Goal: Task Accomplishment & Management: Complete application form

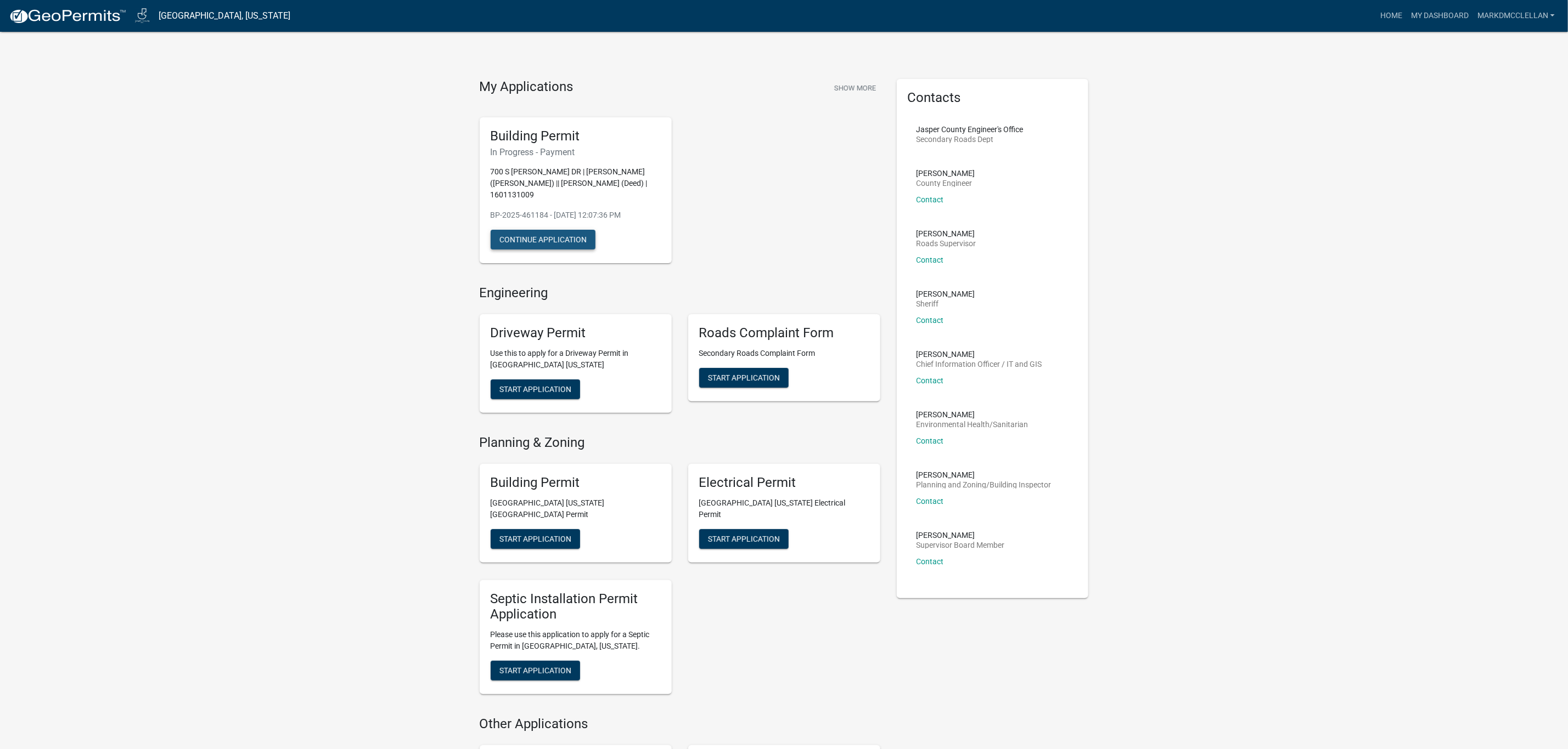
click at [540, 241] on button "Continue Application" at bounding box center [543, 239] width 105 height 19
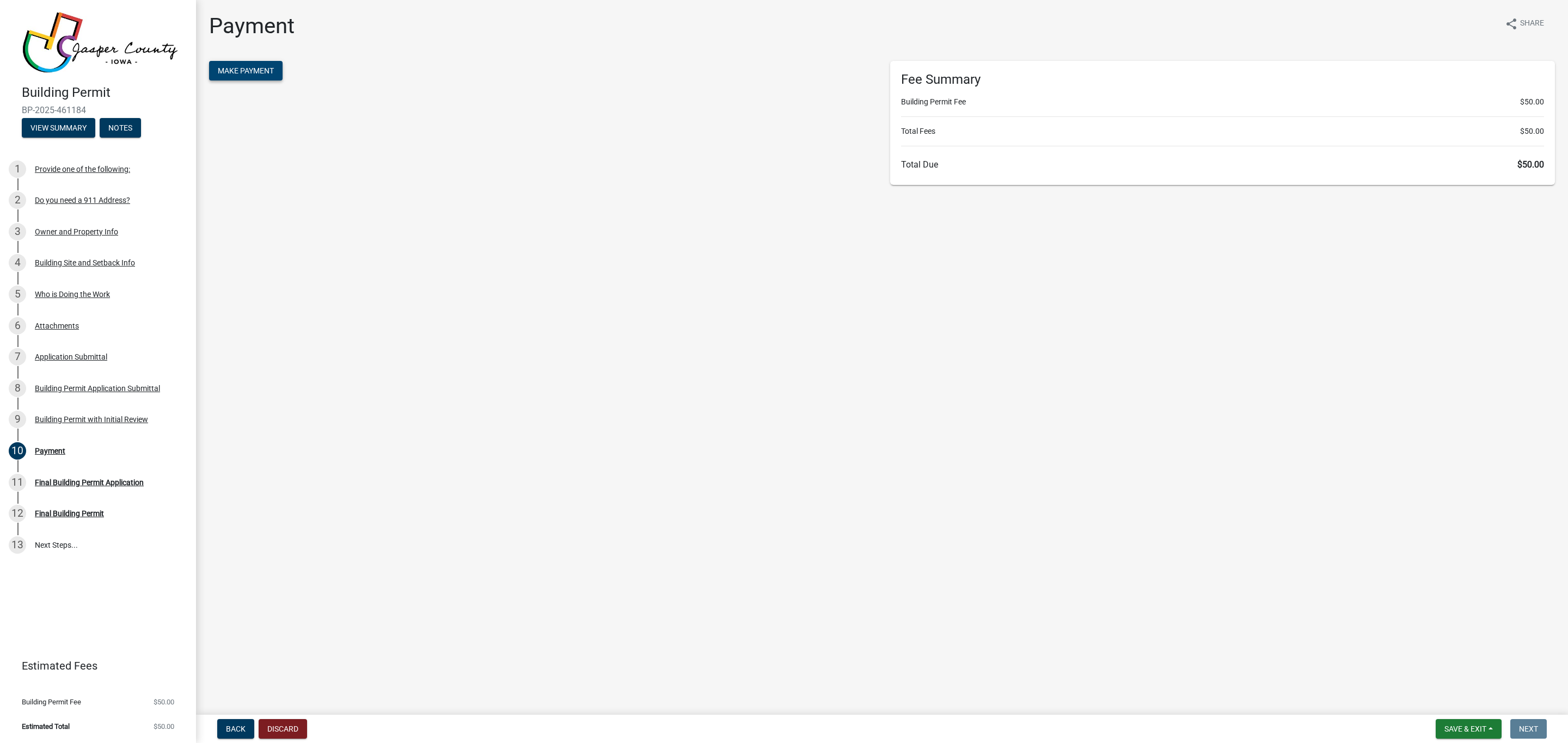
click at [252, 67] on span "Make Payment" at bounding box center [245, 71] width 56 height 9
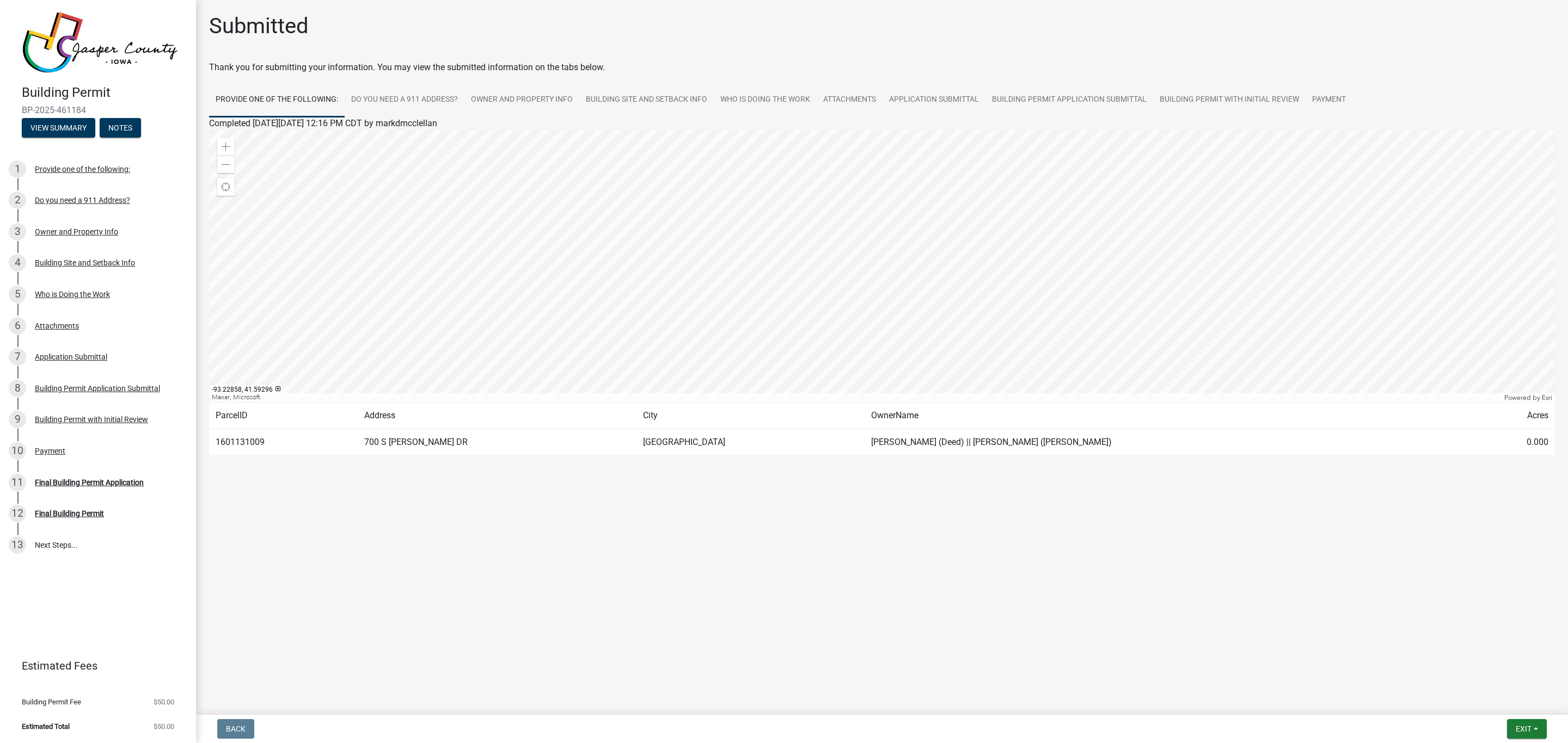
click at [1012, 268] on div at bounding box center [882, 266] width 1346 height 272
click at [231, 160] on div "Zoom out" at bounding box center [225, 164] width 17 height 17
click at [228, 162] on span at bounding box center [226, 165] width 9 height 9
click at [224, 167] on span at bounding box center [226, 165] width 9 height 9
click at [226, 142] on span at bounding box center [226, 147] width 9 height 9
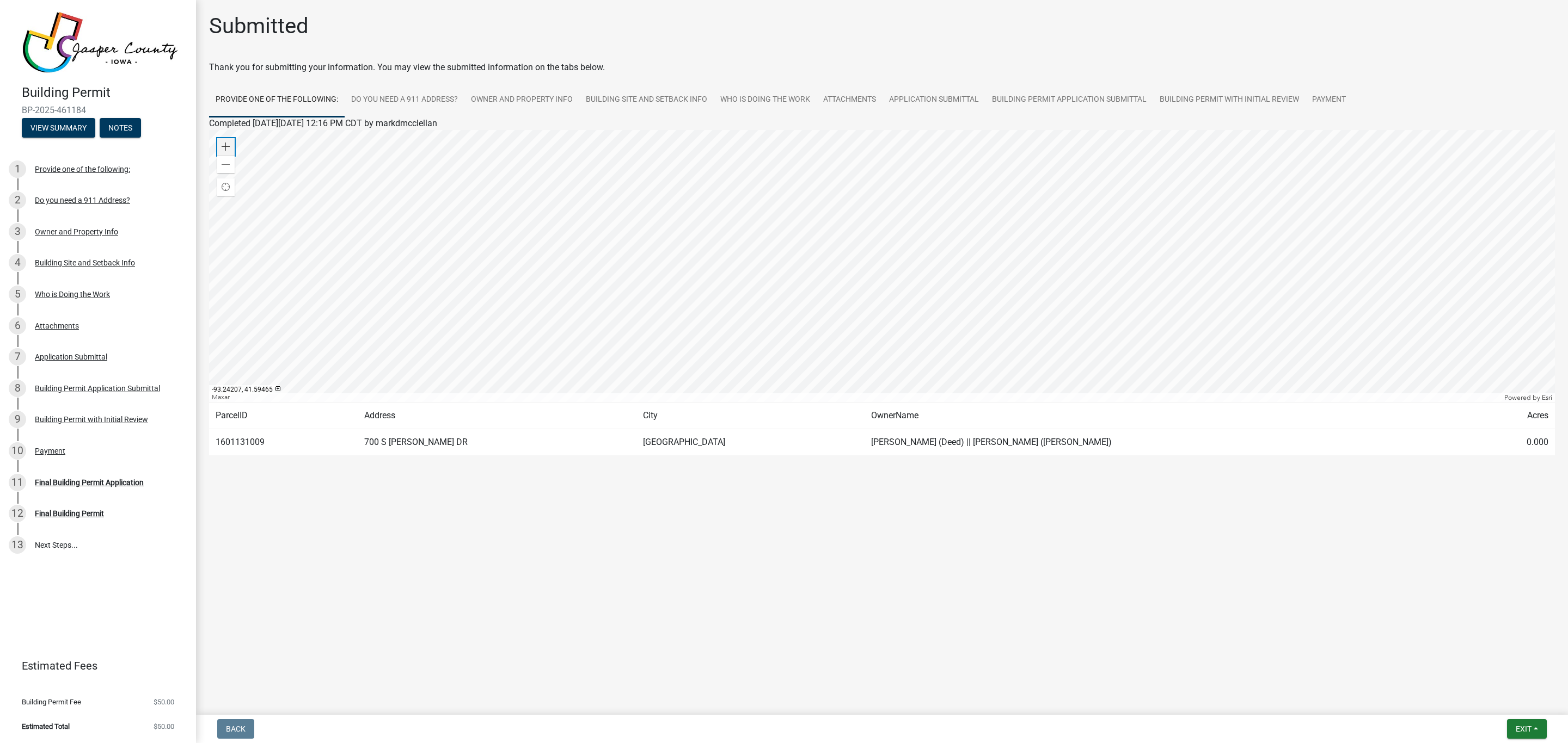
click at [226, 142] on span at bounding box center [226, 147] width 9 height 9
click at [225, 167] on span at bounding box center [226, 165] width 9 height 9
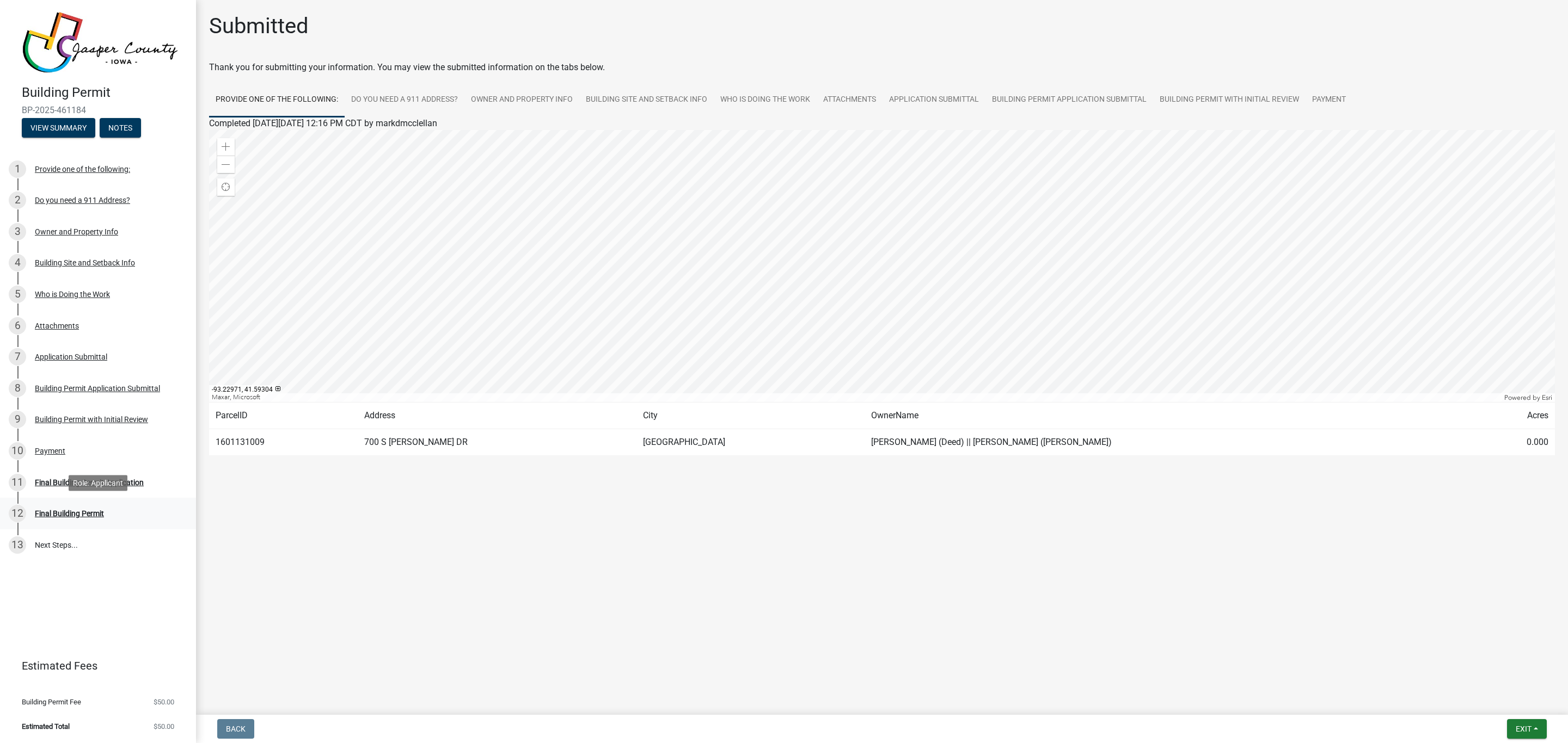
click at [80, 514] on div "Final Building Permit" at bounding box center [69, 513] width 69 height 7
click at [1184, 98] on link "Building Permit with Initial Review" at bounding box center [1229, 100] width 152 height 35
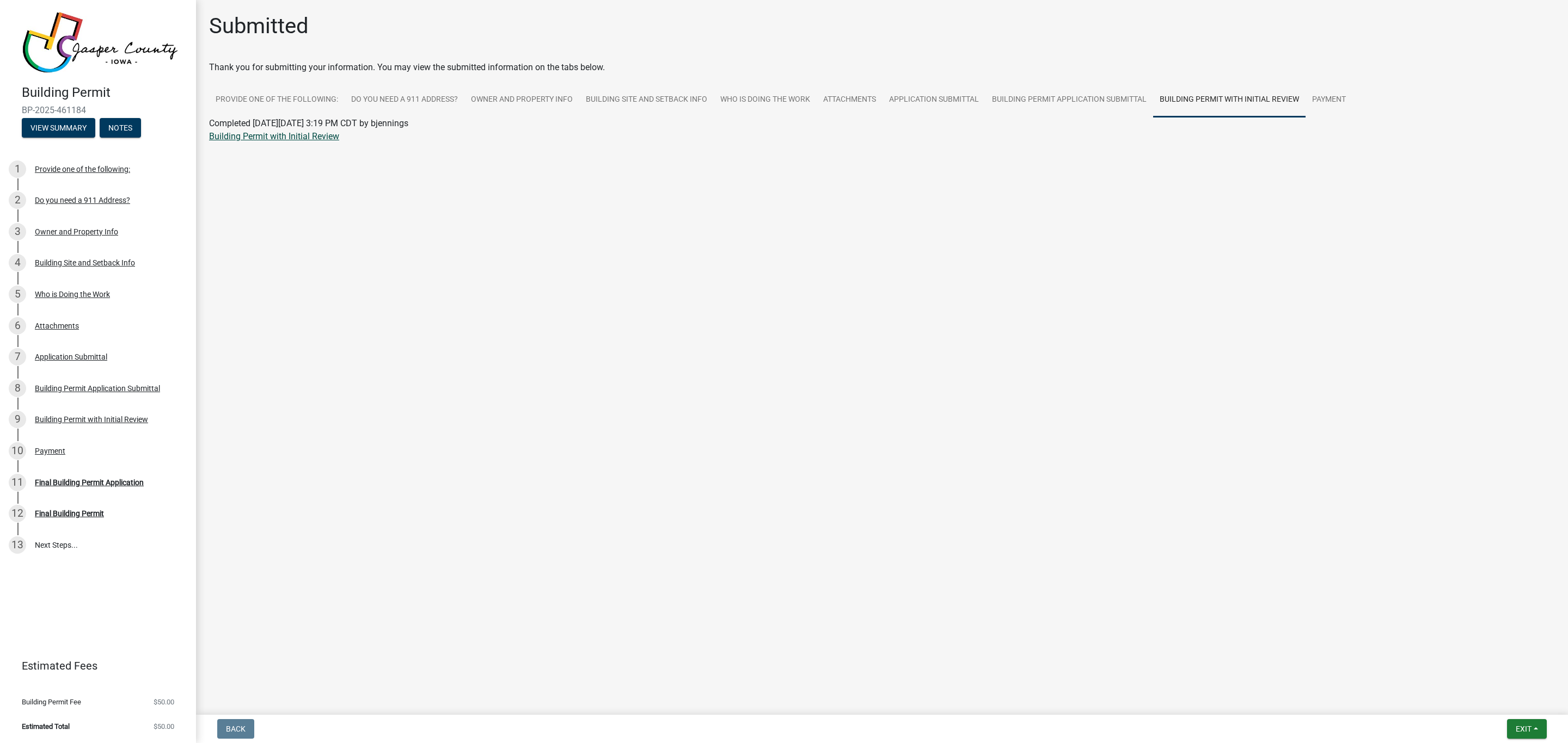
click at [268, 134] on link "Building Permit with Initial Review" at bounding box center [274, 136] width 130 height 10
click at [1325, 97] on link "Payment" at bounding box center [1329, 100] width 47 height 35
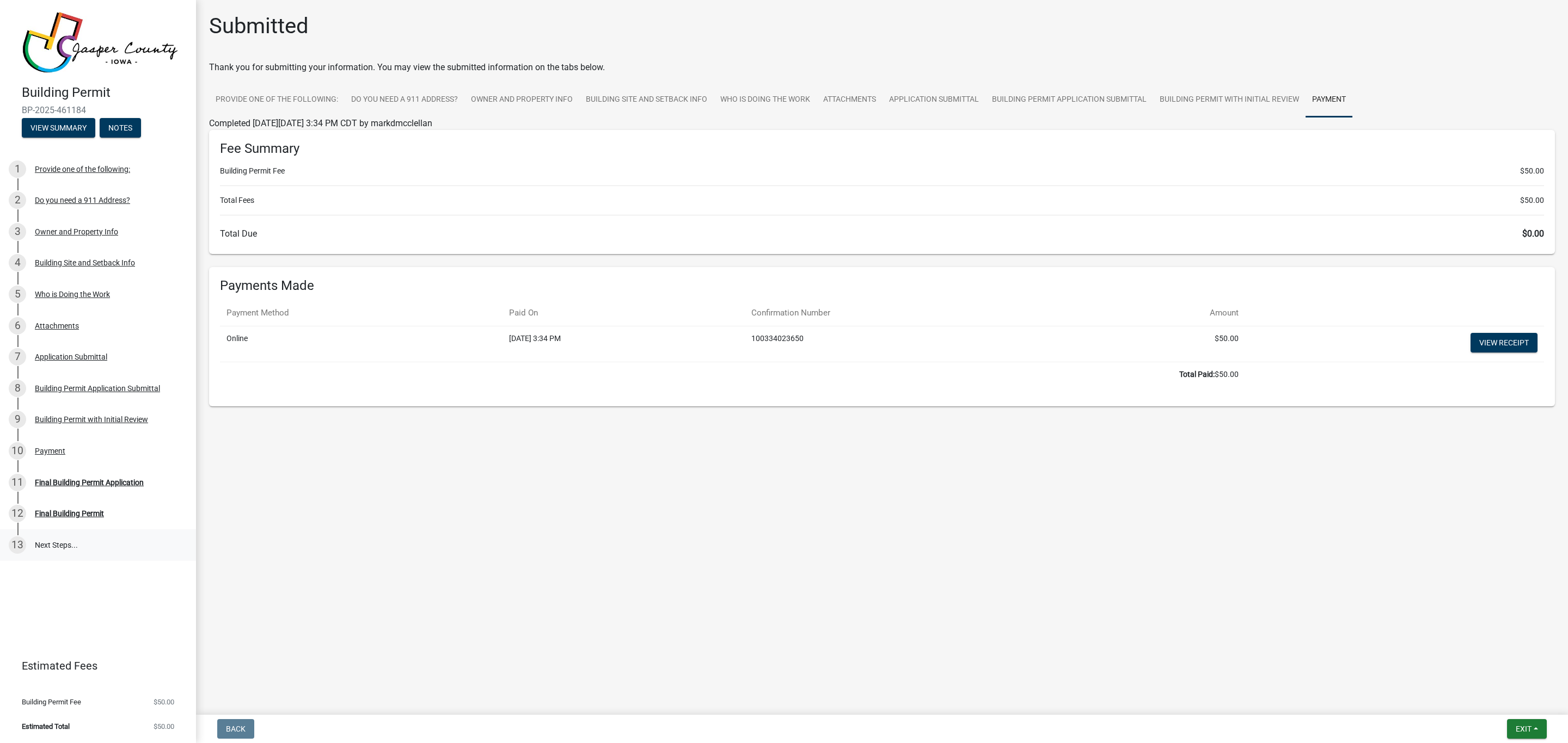
click at [49, 541] on link "13 Next Steps..." at bounding box center [98, 545] width 196 height 32
click at [49, 542] on link "13 Next Steps..." at bounding box center [98, 545] width 196 height 32
click at [48, 542] on link "13 Next Steps..." at bounding box center [98, 545] width 196 height 32
click at [119, 482] on div "Final Building Permit Application" at bounding box center [88, 482] width 109 height 7
click at [66, 543] on link "13 Next Steps..." at bounding box center [98, 545] width 196 height 32
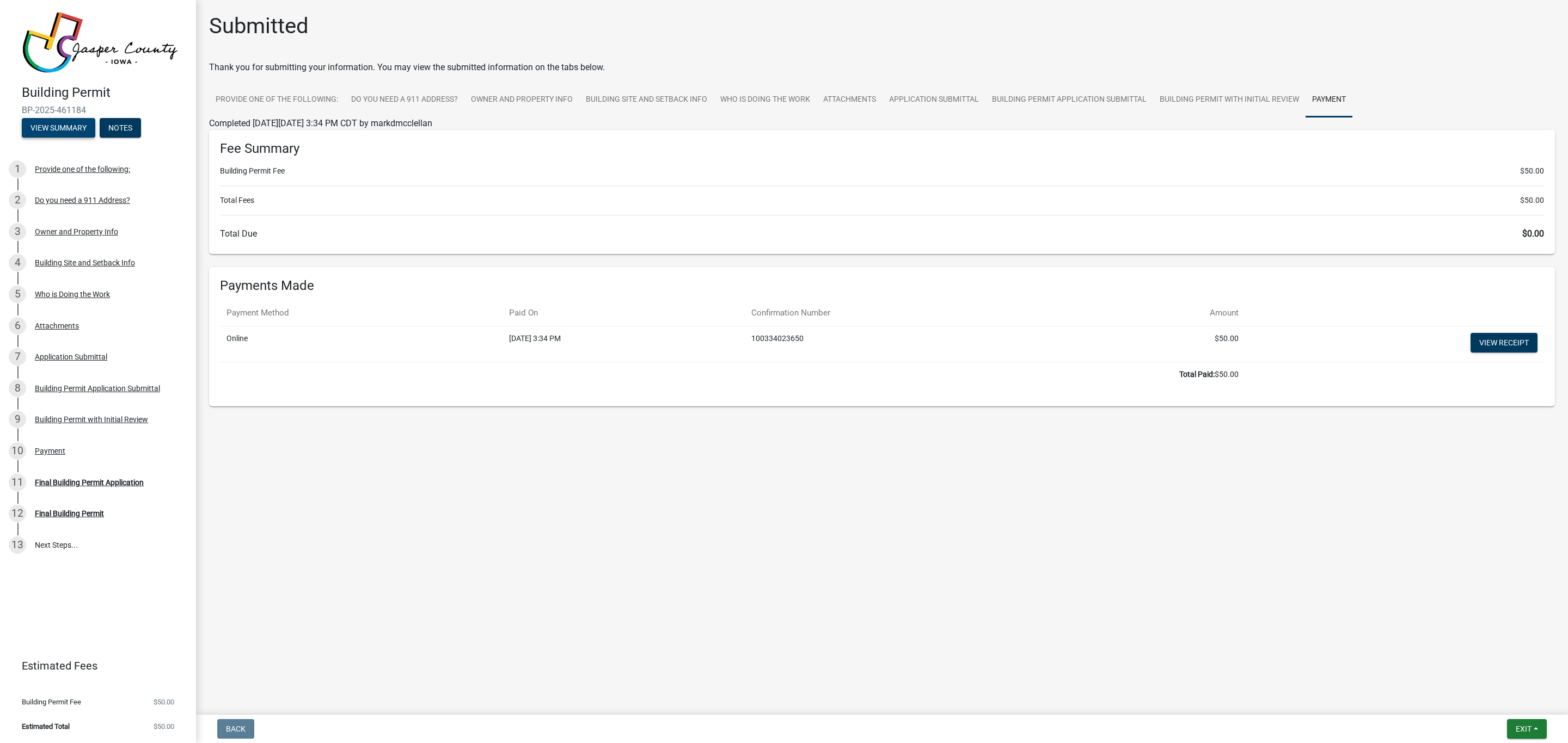
click at [66, 129] on button "View Summary" at bounding box center [58, 128] width 74 height 19
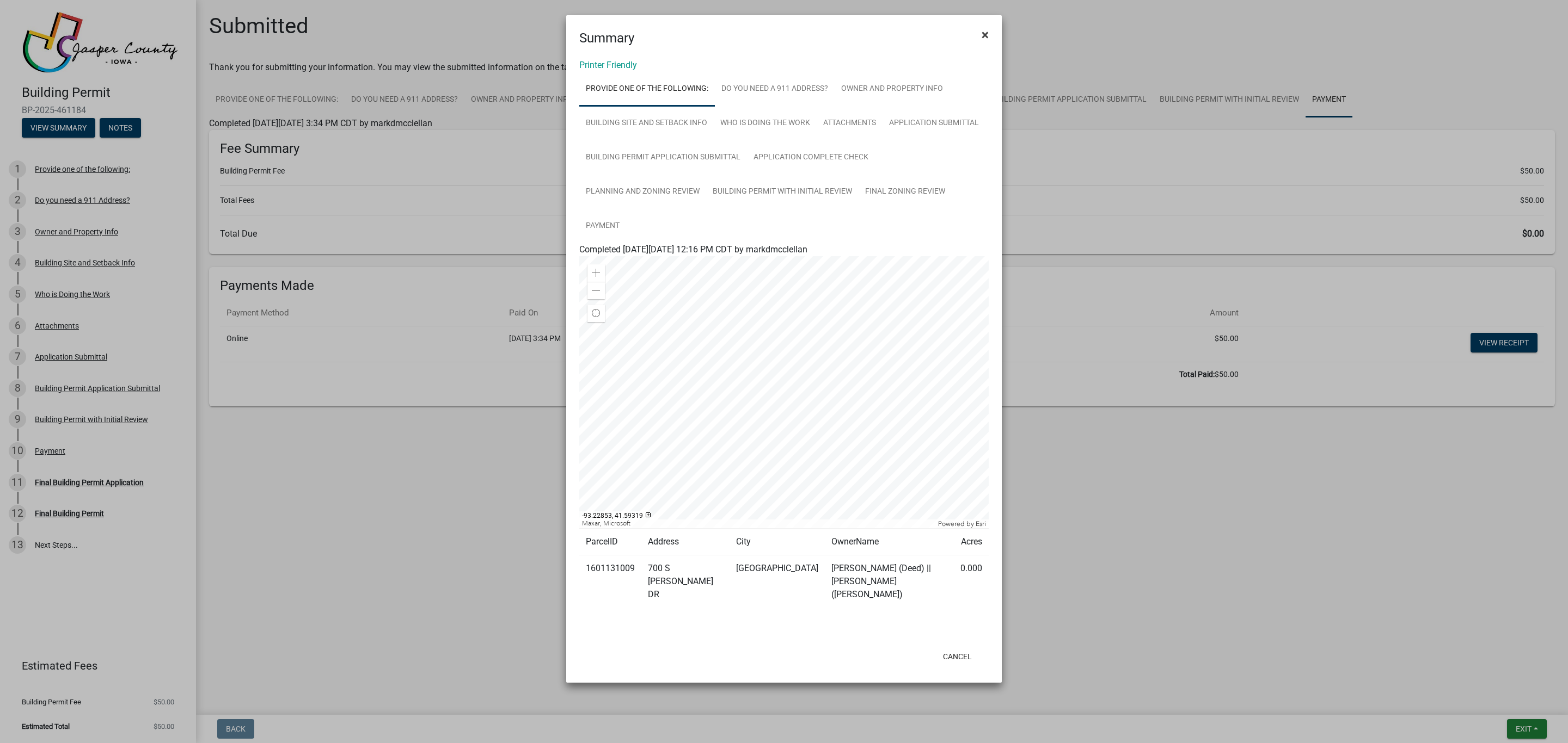
click at [992, 33] on button "×" at bounding box center [985, 34] width 25 height 30
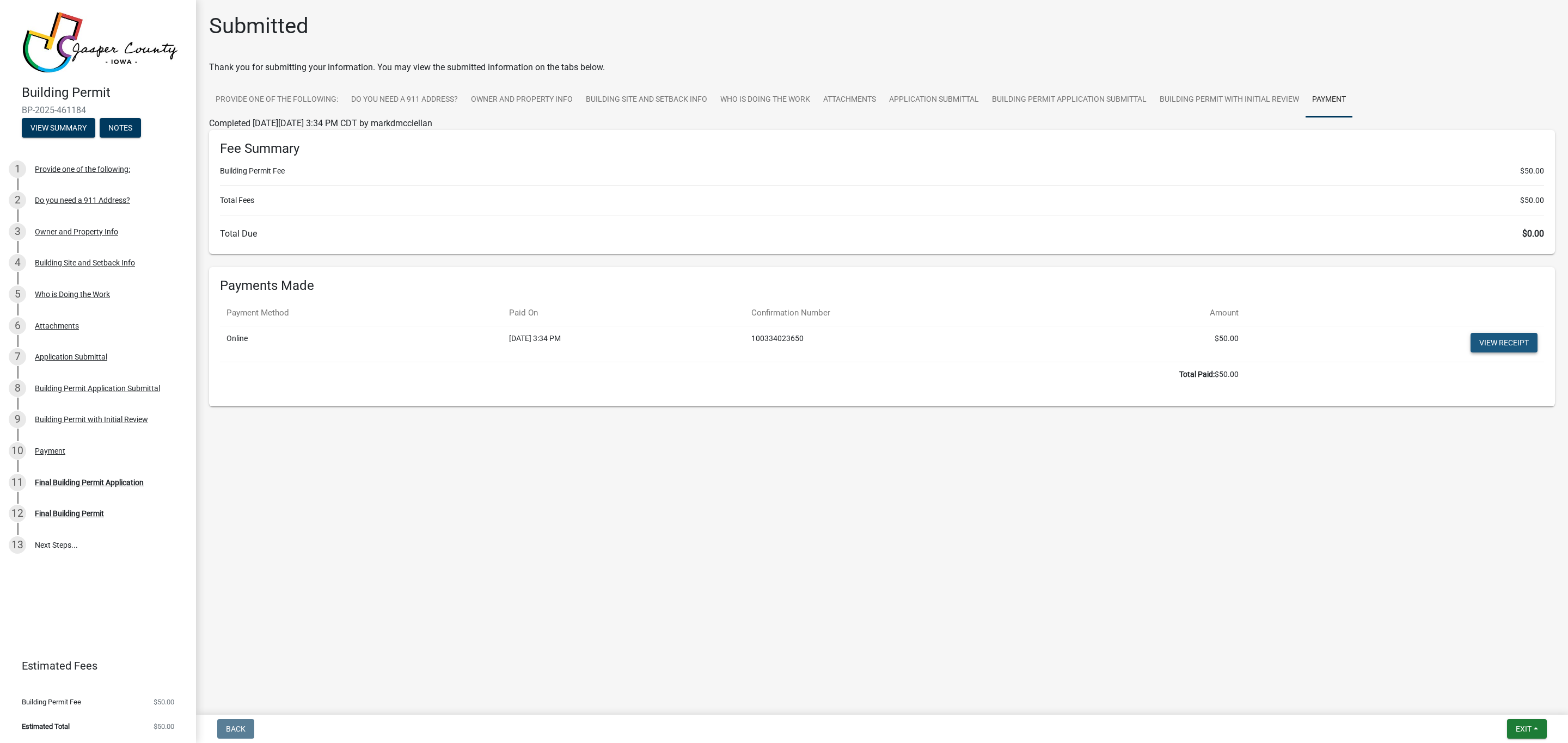
click at [1486, 345] on link "View receipt" at bounding box center [1503, 342] width 67 height 19
